Goal: Task Accomplishment & Management: Complete application form

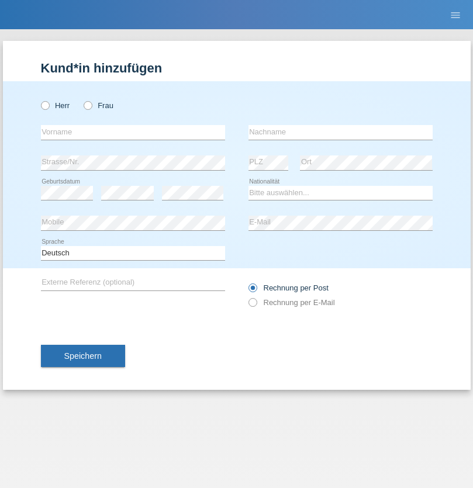
radio input "true"
click at [133, 132] on input "text" at bounding box center [133, 132] width 184 height 15
type input "Rexhepi"
click at [340, 132] on input "text" at bounding box center [340, 132] width 184 height 15
type input "Kushtrim"
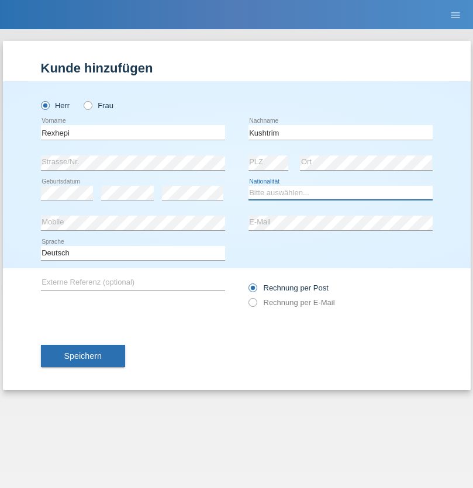
select select "AL"
select select "C"
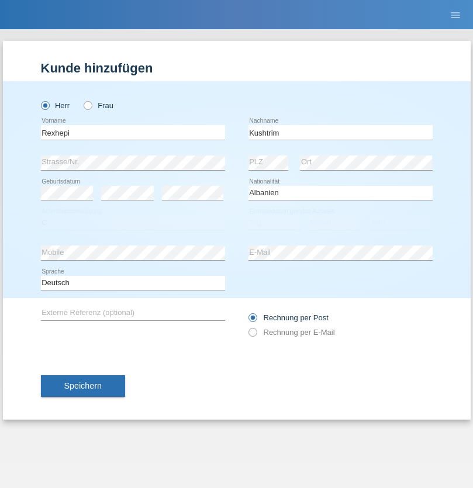
select select "16"
select select "03"
select select "2019"
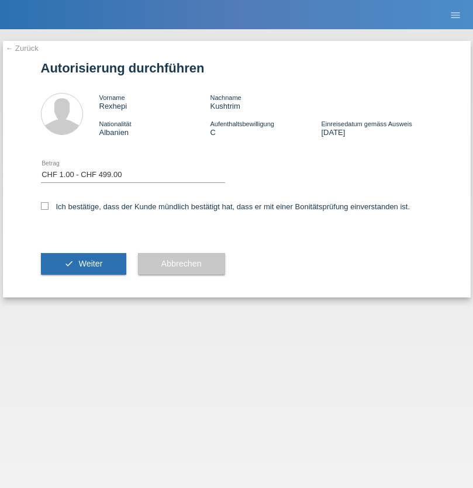
select select "1"
checkbox input "true"
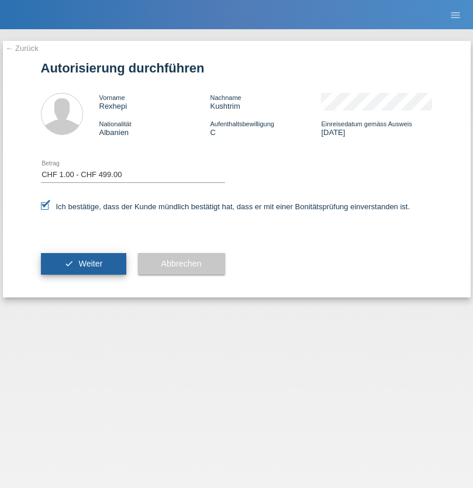
click at [83, 263] on span "Weiter" at bounding box center [90, 263] width 24 height 9
